Goal: Information Seeking & Learning: Learn about a topic

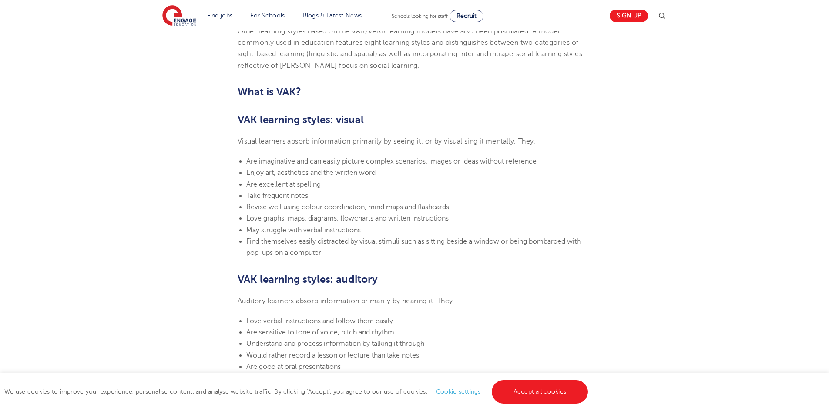
scroll to position [522, 0]
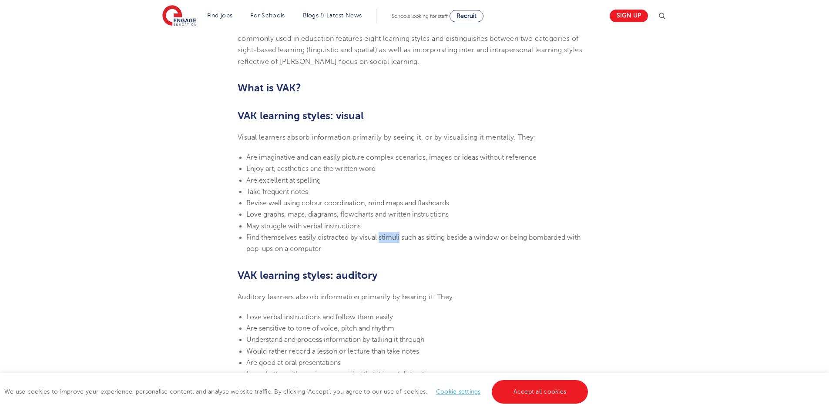
drag, startPoint x: 401, startPoint y: 238, endPoint x: 382, endPoint y: 238, distance: 19.6
click at [382, 238] on span "Find themselves easily distracted by visual stimuli such as sitting beside a wi…" at bounding box center [413, 243] width 334 height 19
copy span "stimuli"
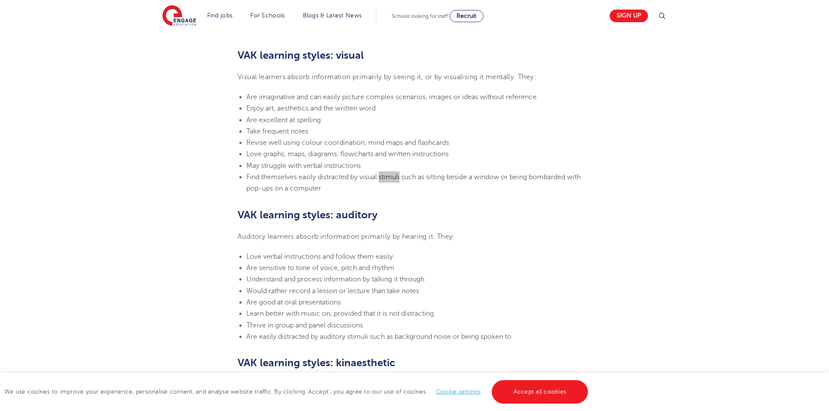
scroll to position [610, 0]
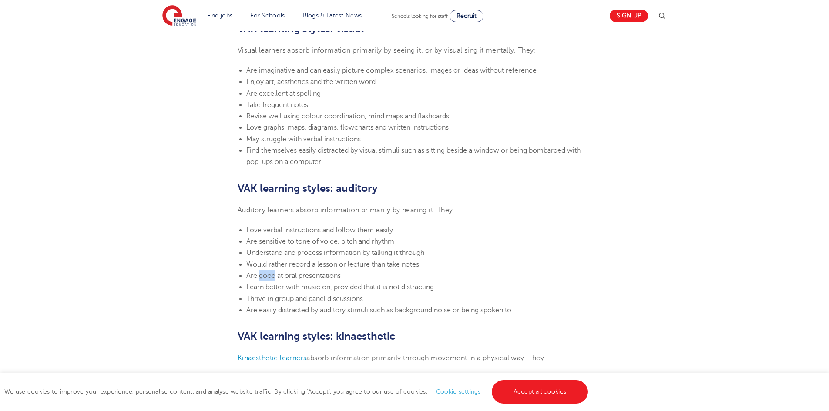
drag, startPoint x: 275, startPoint y: 277, endPoint x: 258, endPoint y: 276, distance: 17.0
click at [258, 276] on span "Are good at oral presentations" at bounding box center [293, 276] width 94 height 8
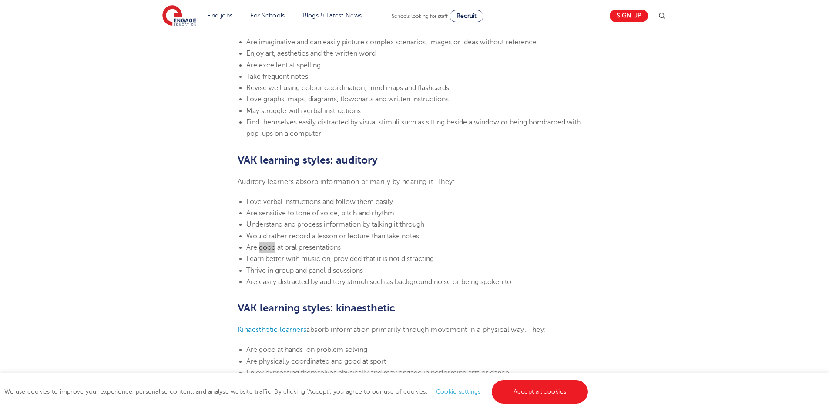
scroll to position [827, 0]
